Goal: Information Seeking & Learning: Stay updated

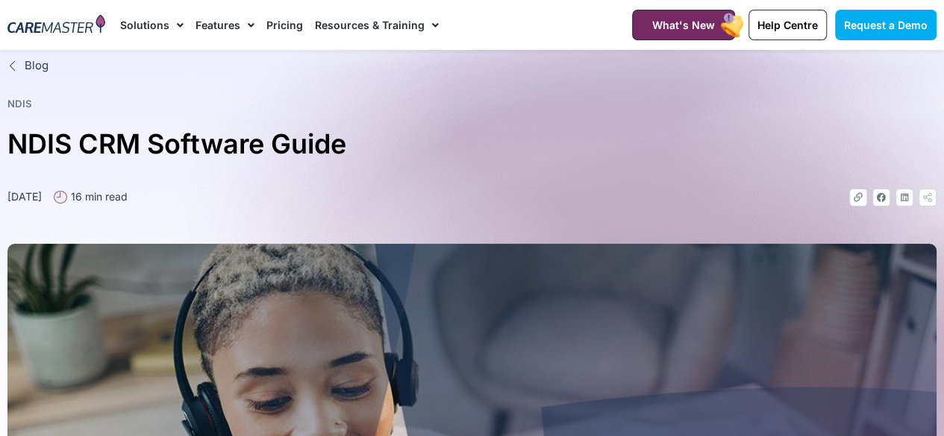
click at [415, 19] on link "Resources & Training" at bounding box center [377, 25] width 124 height 50
click at [425, 22] on span "Menu" at bounding box center [432, 25] width 14 height 25
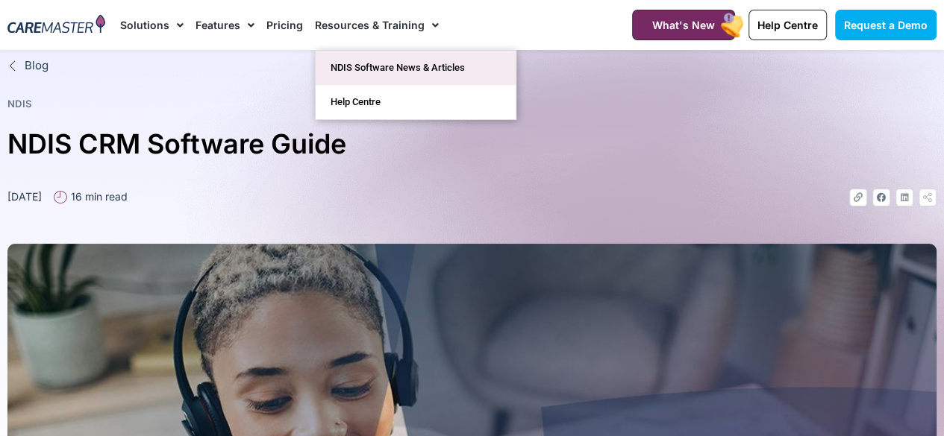
click at [379, 67] on link "NDIS Software News & Articles" at bounding box center [416, 68] width 200 height 34
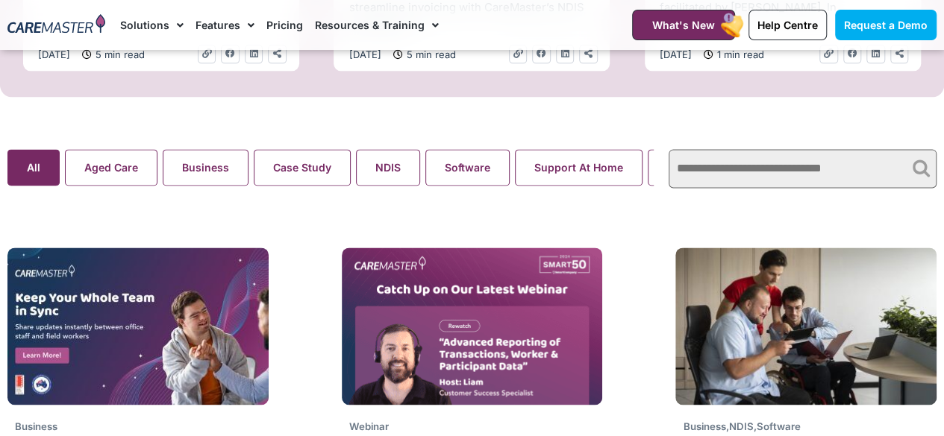
scroll to position [1045, 0]
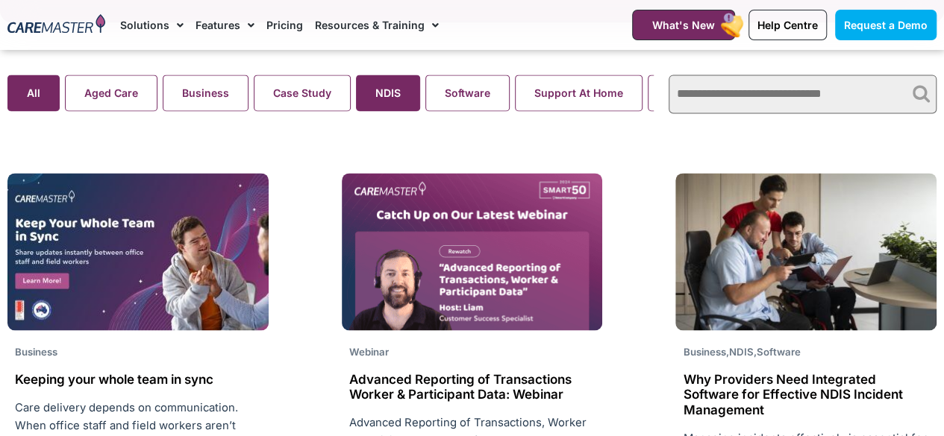
click at [398, 84] on button "NDIS" at bounding box center [388, 93] width 64 height 37
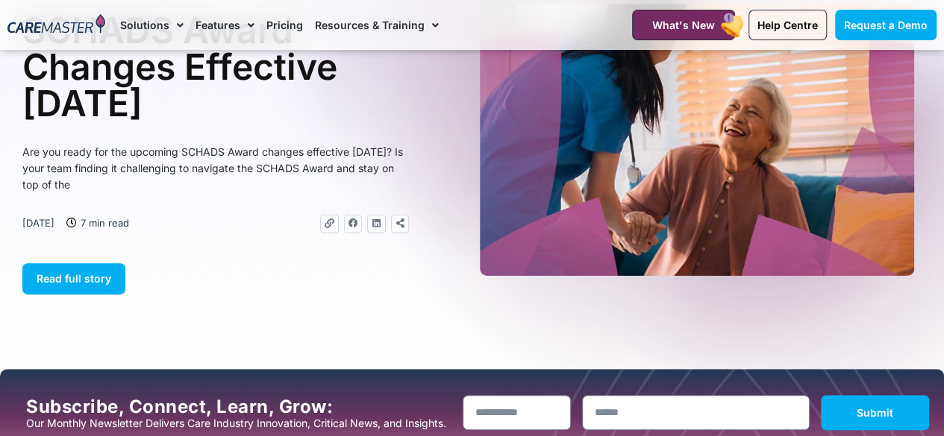
scroll to position [75, 0]
